Goal: Information Seeking & Learning: Learn about a topic

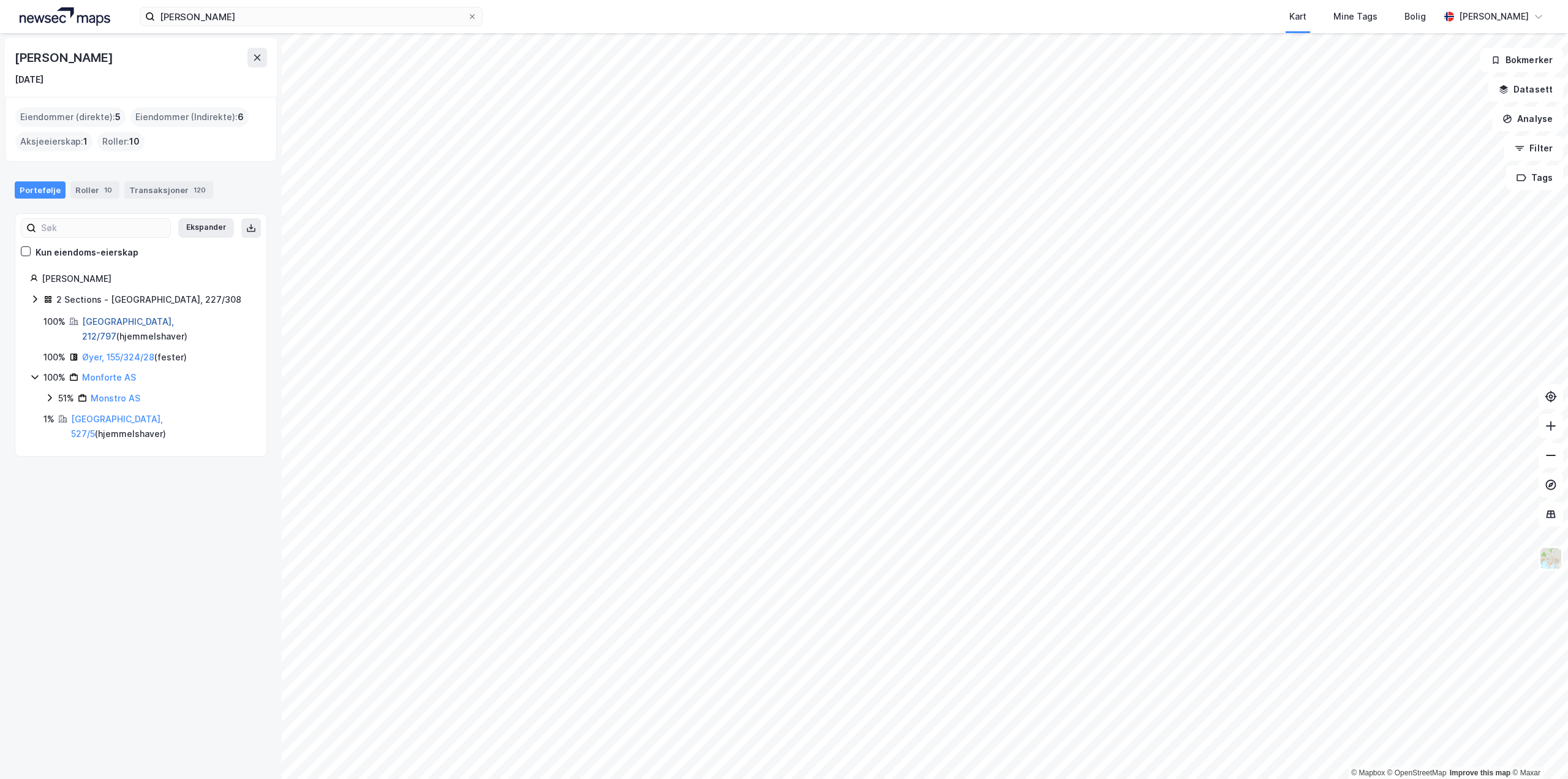
click at [97, 321] on link "[GEOGRAPHIC_DATA], 212/797" at bounding box center [128, 328] width 92 height 25
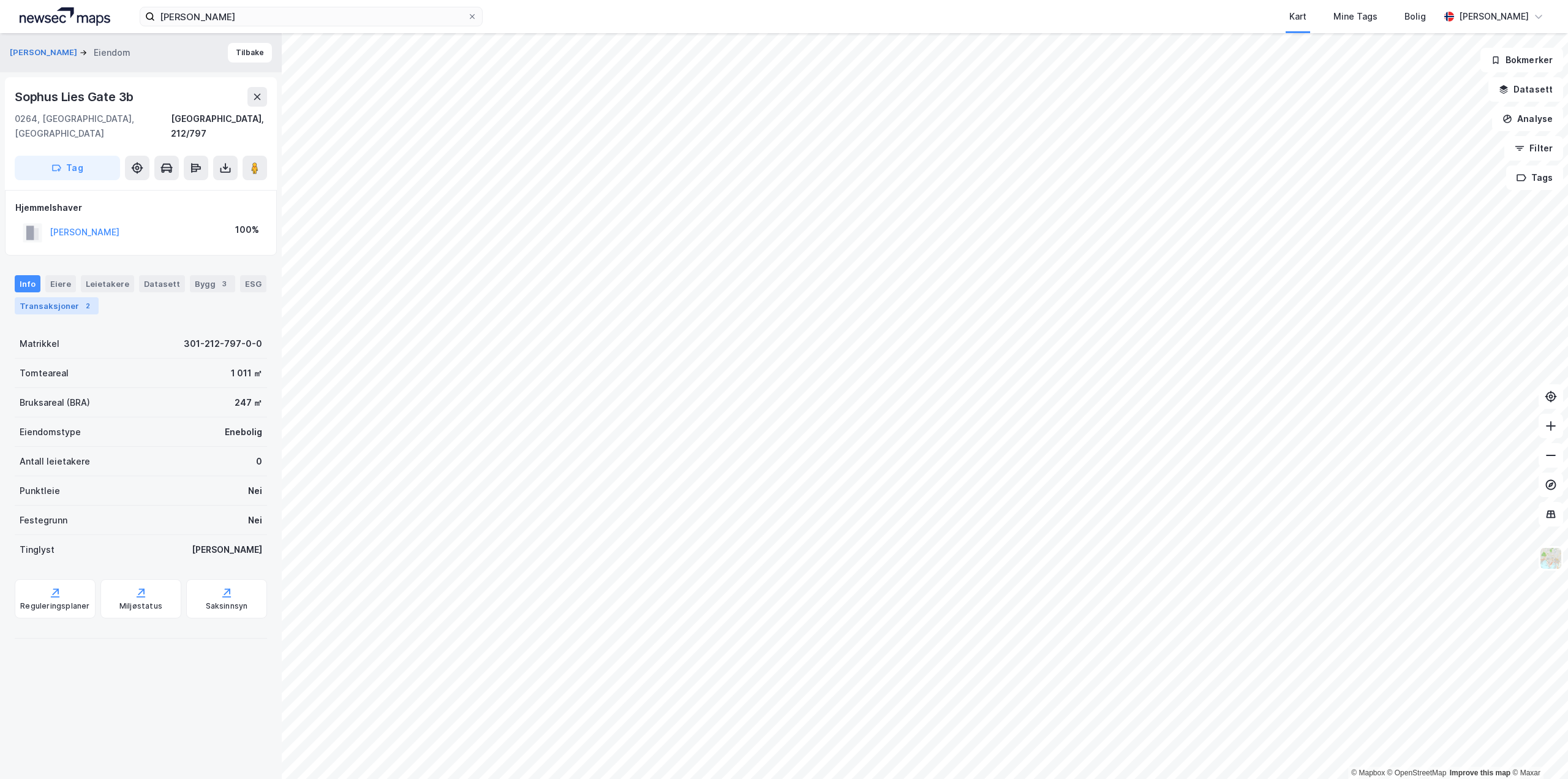
click at [53, 297] on div "Transaksjoner 2" at bounding box center [57, 305] width 84 height 17
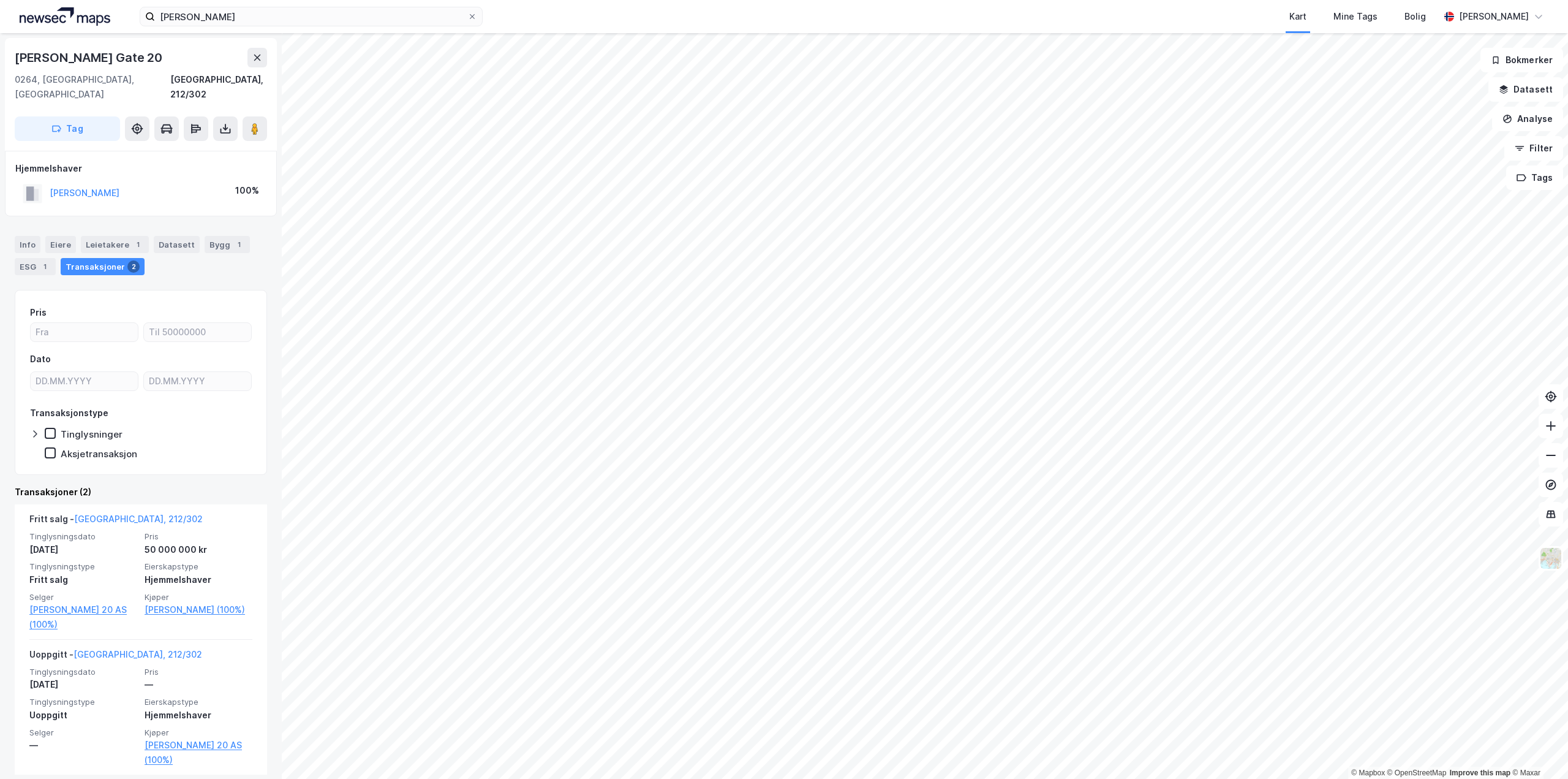
click at [522, 778] on html "[PERSON_NAME] Kart Mine Tags Bolig [PERSON_NAME] © Mapbox © OpenStreetMap Impro…" at bounding box center [784, 390] width 1568 height 779
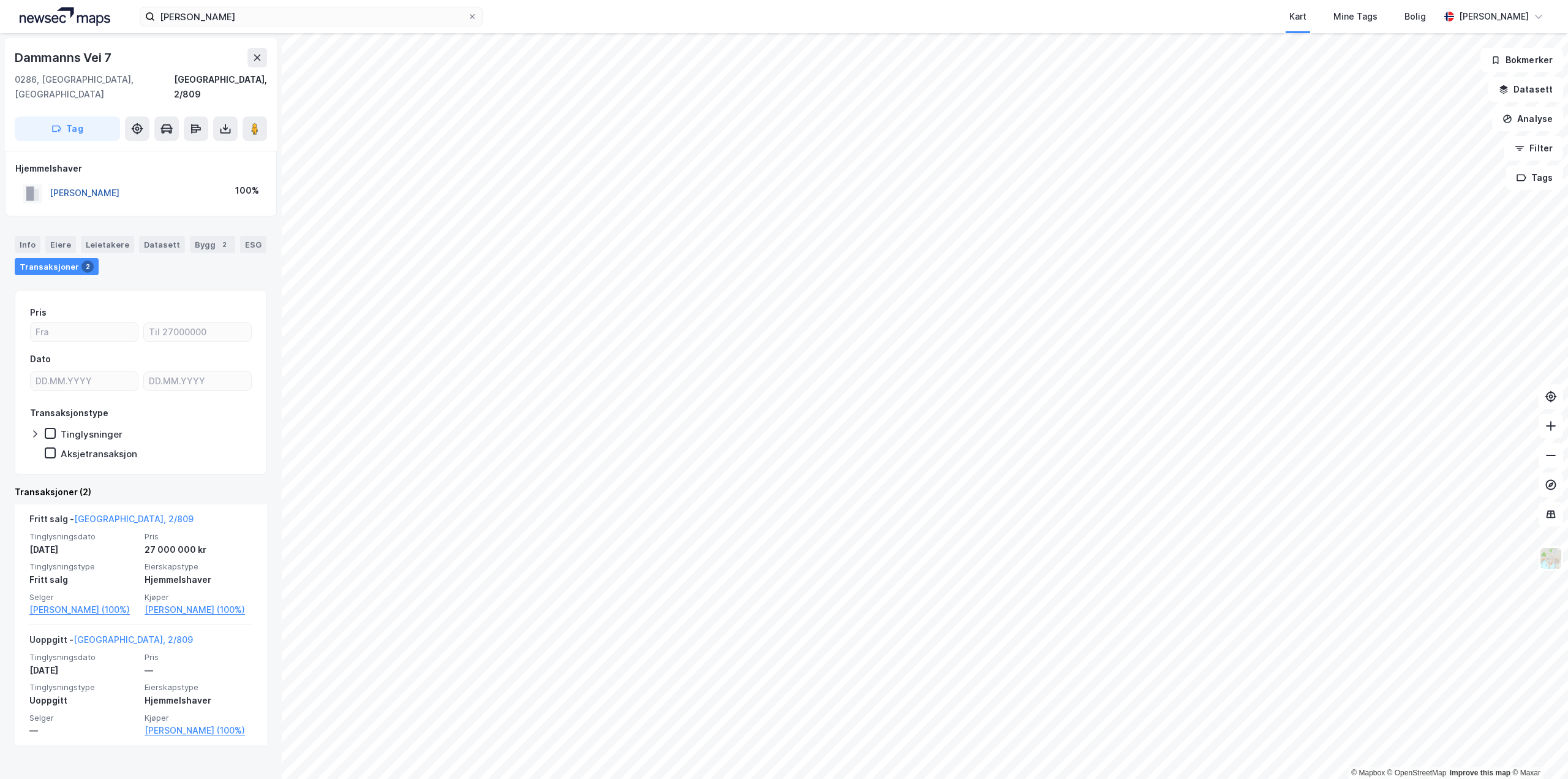
click at [0, 0] on button "[PERSON_NAME]" at bounding box center [0, 0] width 0 height 0
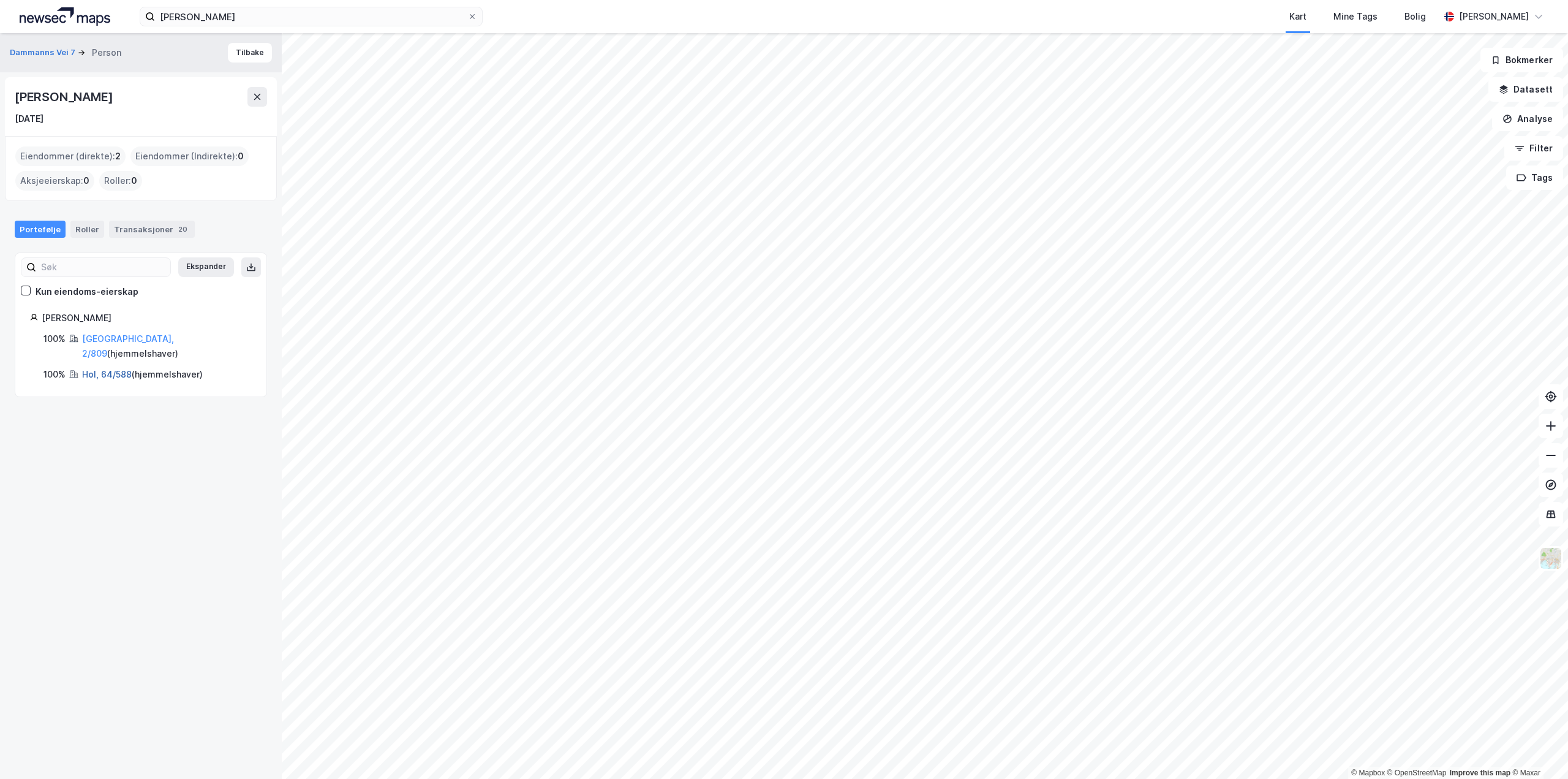
click at [89, 369] on link "Hol, 64/588" at bounding box center [107, 374] width 50 height 10
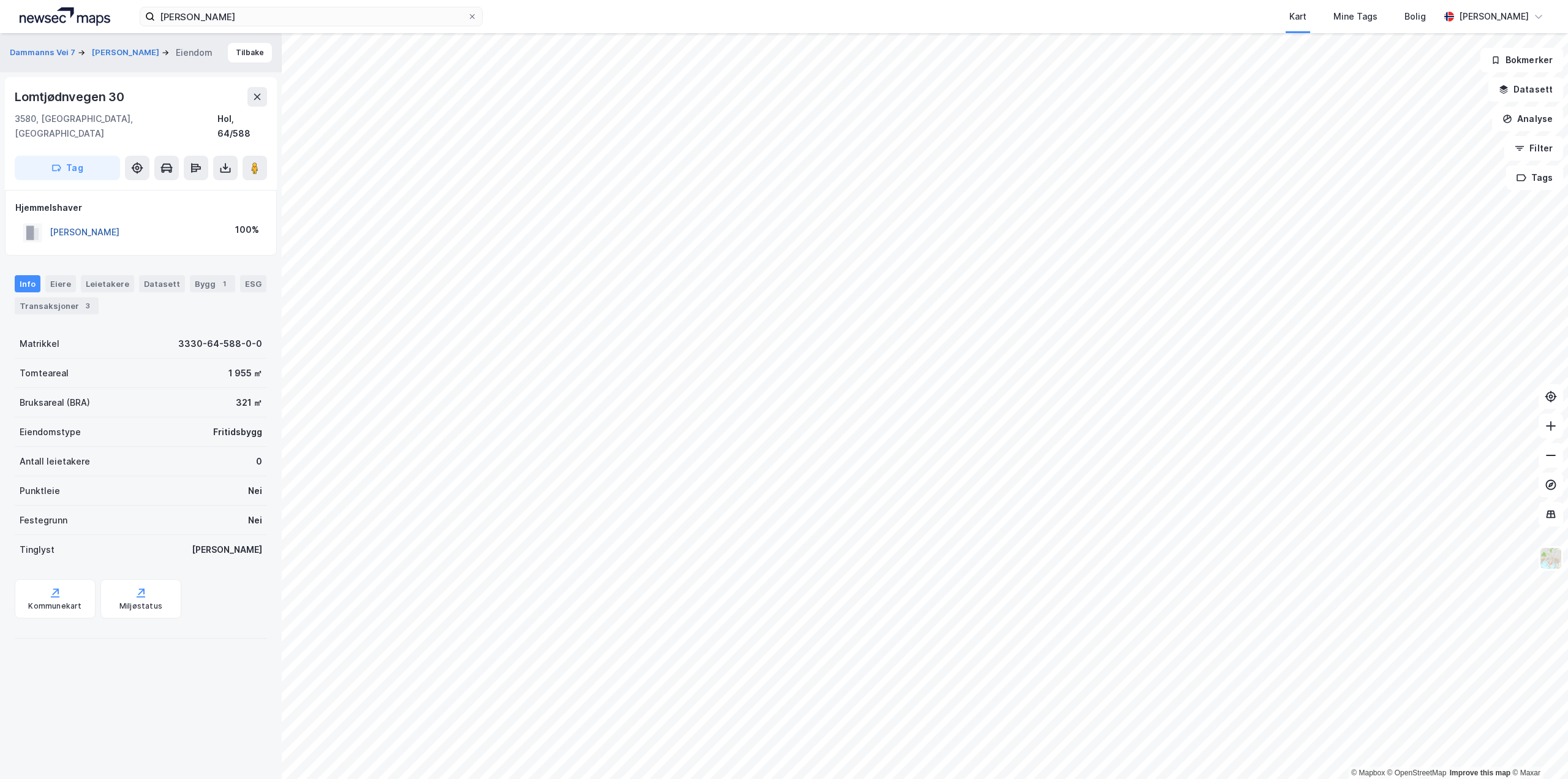
click at [0, 0] on button "[PERSON_NAME]" at bounding box center [0, 0] width 0 height 0
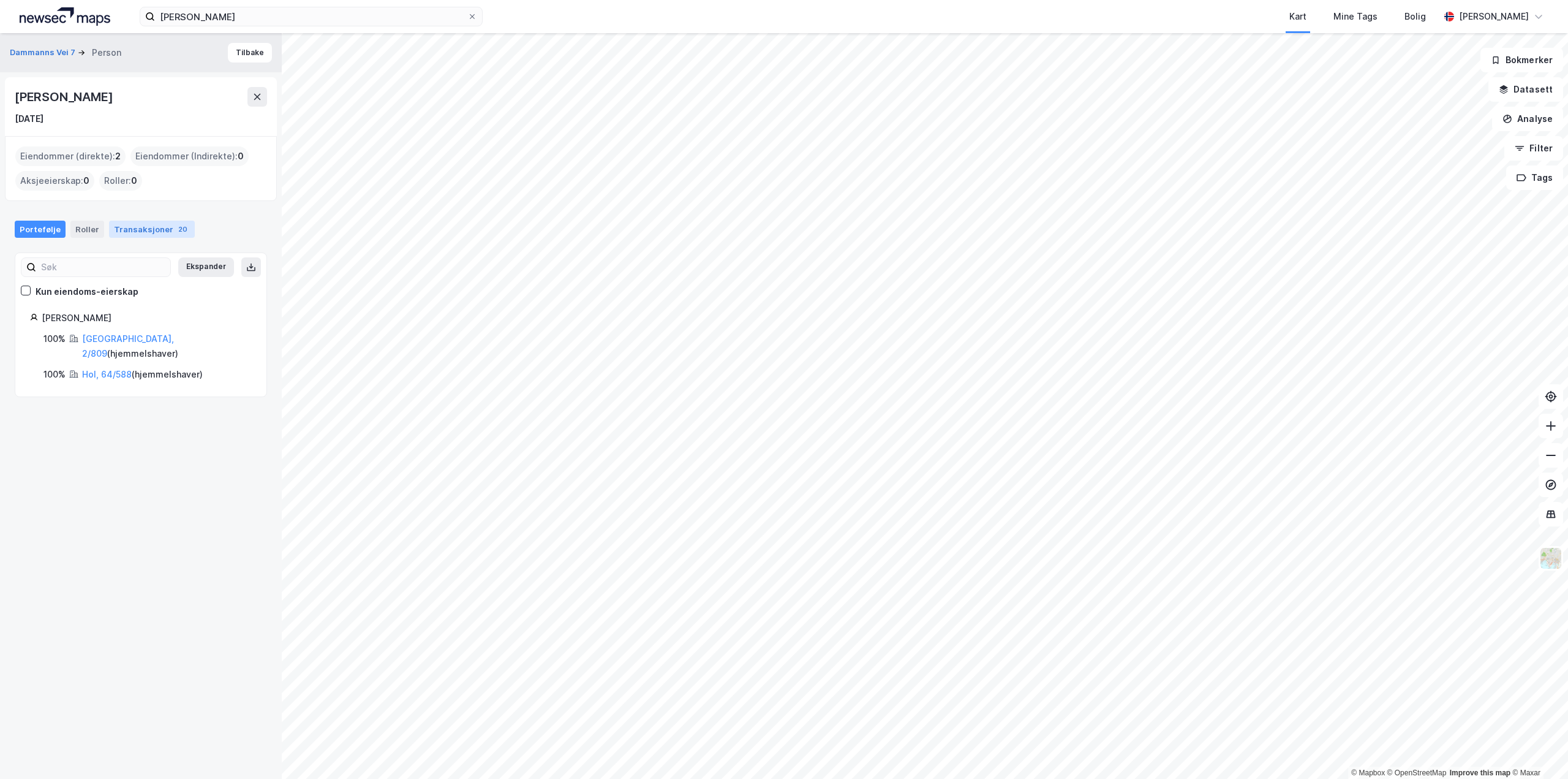
click at [155, 232] on div "Transaksjoner 20" at bounding box center [152, 229] width 86 height 17
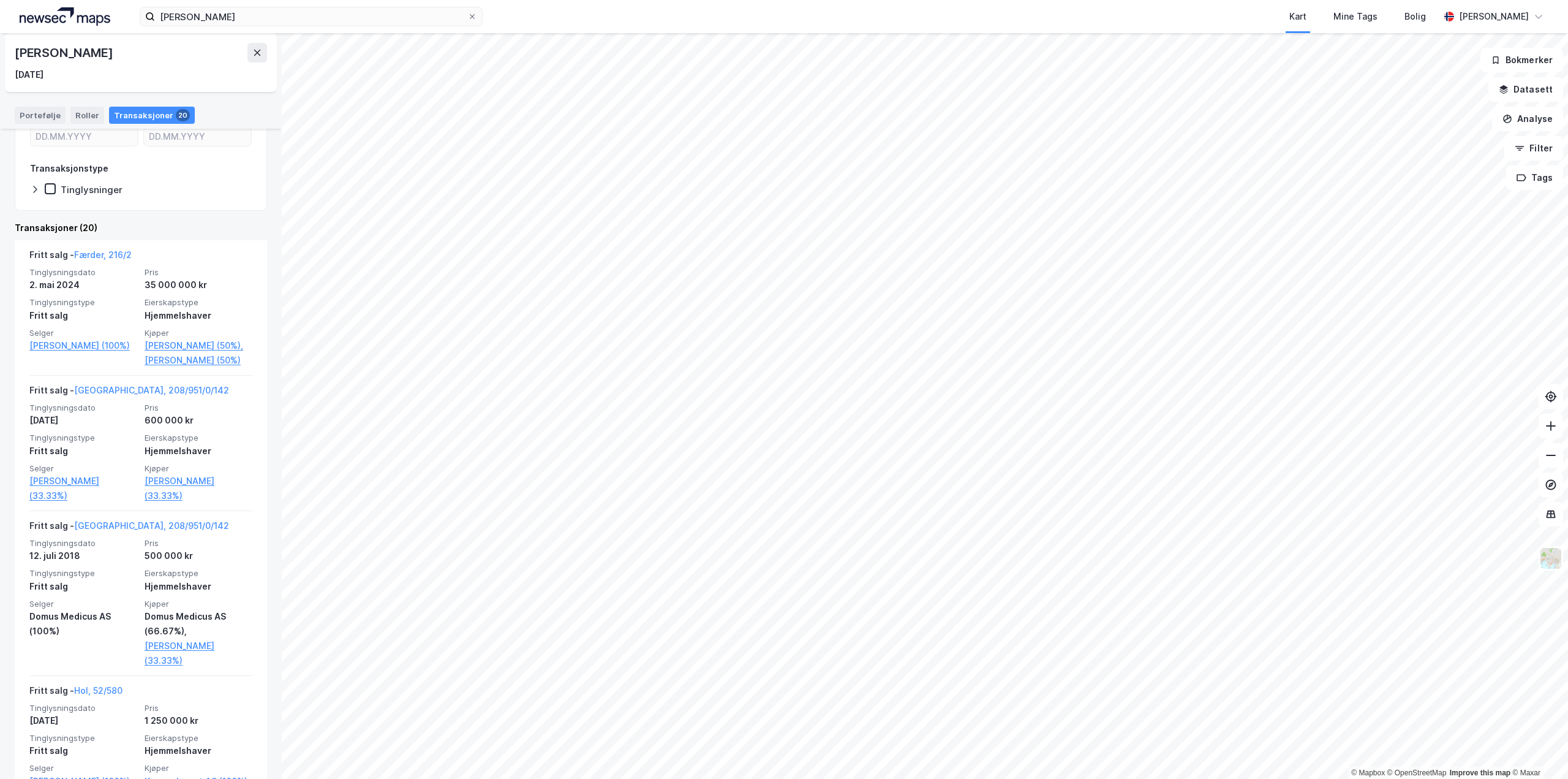
scroll to position [123, 0]
